Goal: Check status: Check status

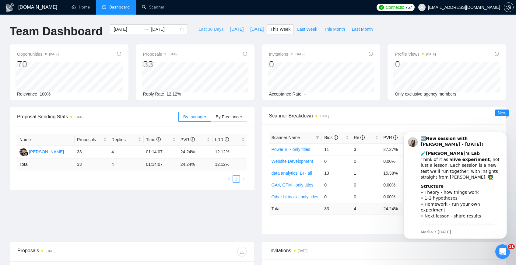
click at [199, 30] on span "Last 30 Days" at bounding box center [210, 29] width 25 height 7
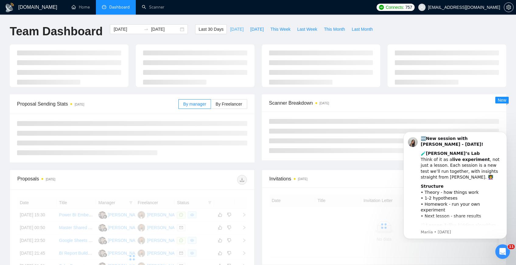
type input "[DATE]"
click at [510, 248] on span "11" at bounding box center [512, 246] width 8 height 5
click at [499, 249] on icon "Open Intercom Messenger" at bounding box center [502, 251] width 10 height 10
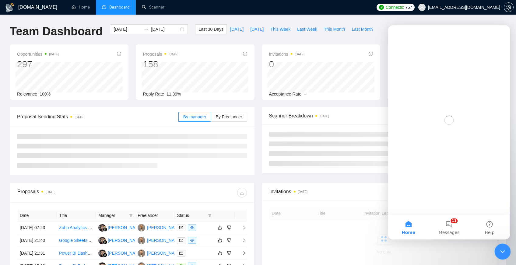
click at [505, 250] on icon "Close Intercom Messenger" at bounding box center [501, 250] width 7 height 7
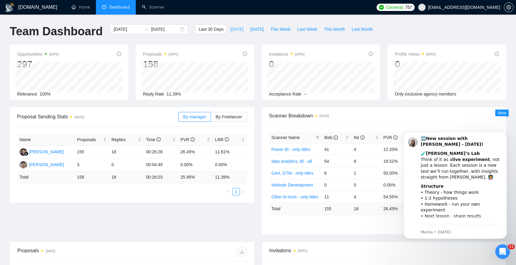
click at [235, 29] on span "[DATE]" at bounding box center [236, 29] width 13 height 7
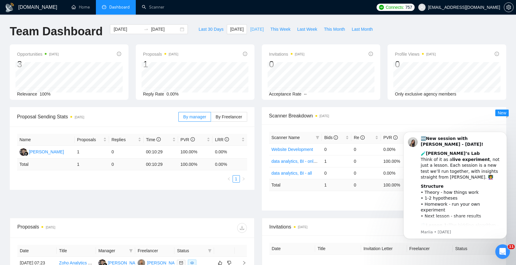
click at [252, 31] on span "[DATE]" at bounding box center [256, 29] width 13 height 7
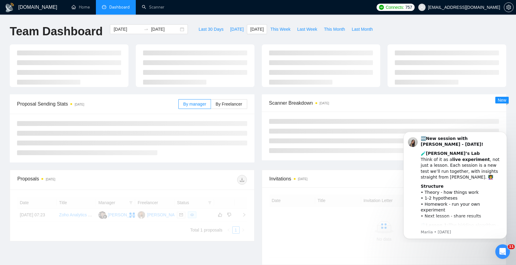
type input "[DATE]"
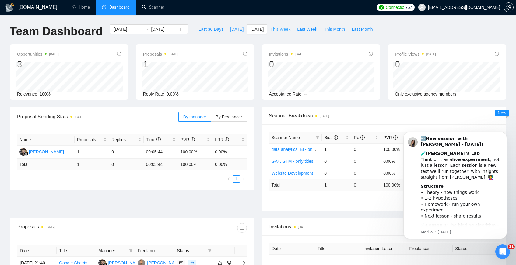
click at [286, 27] on span "This Week" at bounding box center [280, 29] width 20 height 7
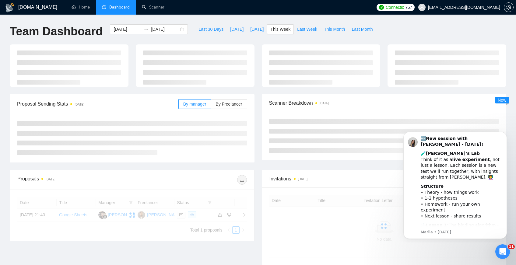
type input "[DATE]"
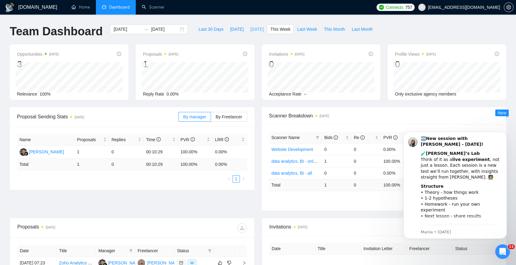
click at [260, 28] on span "[DATE]" at bounding box center [256, 29] width 13 height 7
type input "[DATE]"
click at [231, 23] on div "[DOMAIN_NAME] Home Dashboard Scanner Connects: 757 [EMAIL_ADDRESS][DOMAIN_NAME]…" at bounding box center [258, 183] width 516 height 367
click at [231, 26] on span "[DATE]" at bounding box center [236, 29] width 13 height 7
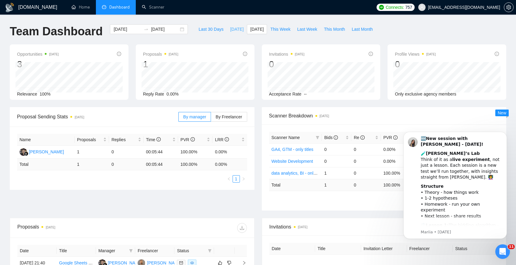
type input "[DATE]"
